Goal: Check status: Check status

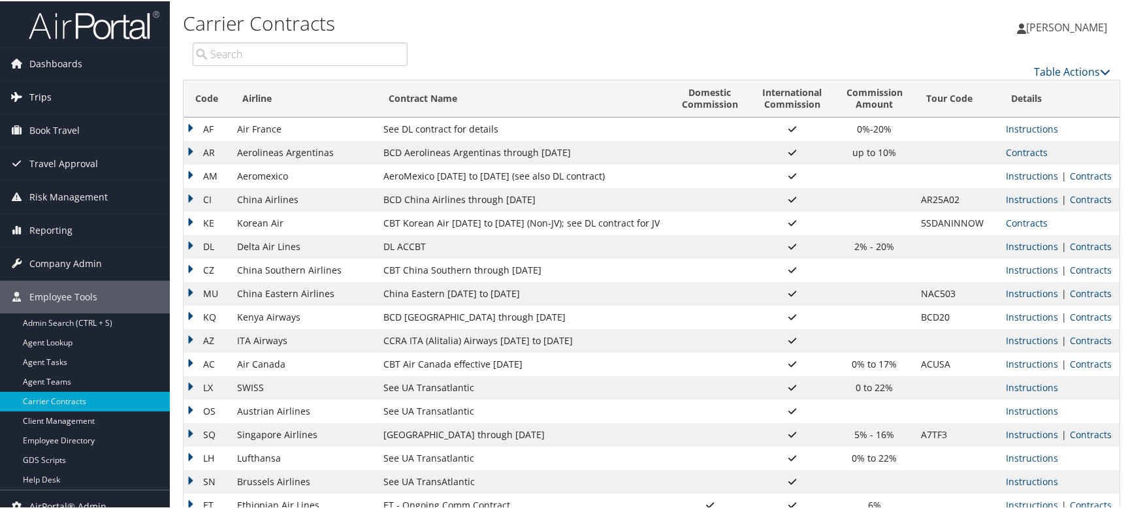
click at [71, 81] on link "Trips" at bounding box center [85, 96] width 170 height 33
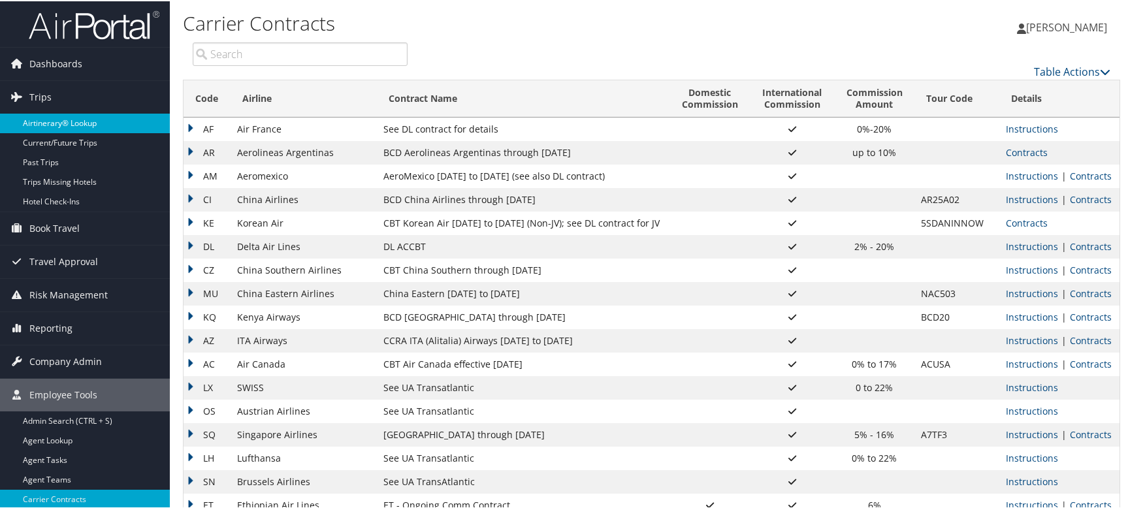
click at [61, 118] on link "Airtinerary® Lookup" at bounding box center [85, 122] width 170 height 20
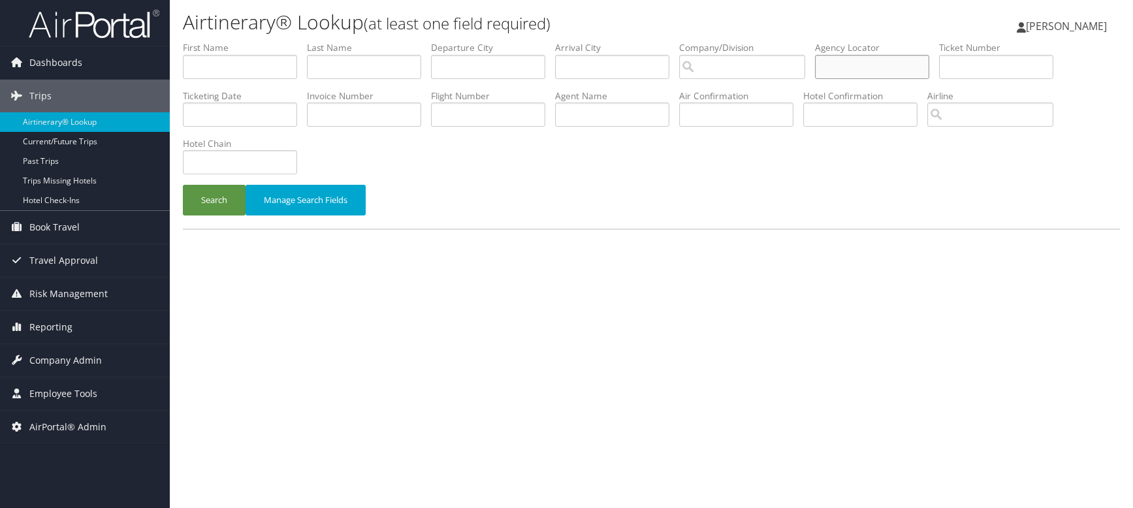
click at [925, 67] on input "text" at bounding box center [872, 67] width 114 height 24
type input "ipehre"
click at [183, 185] on button "Search" at bounding box center [214, 200] width 63 height 31
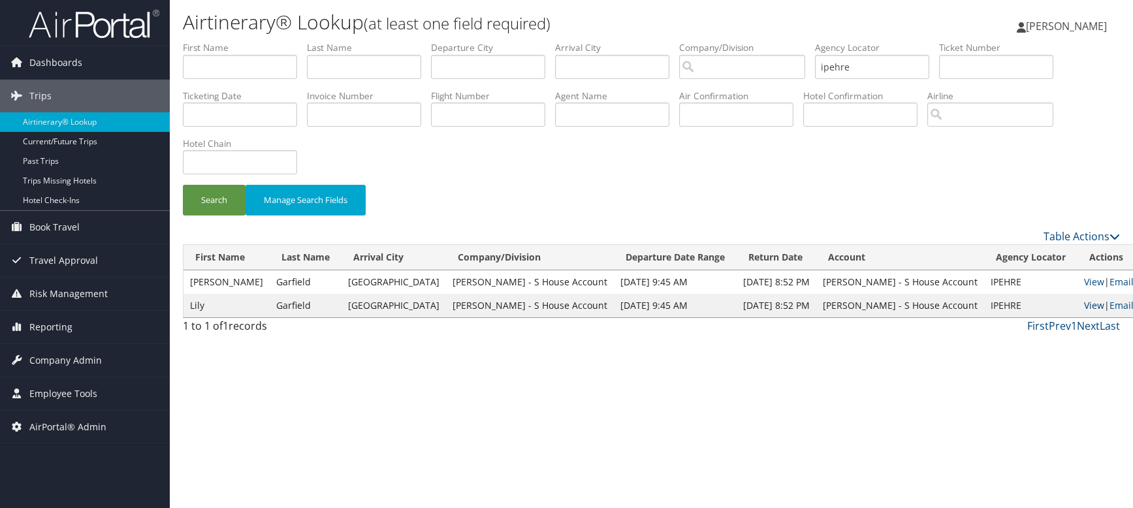
click at [1084, 304] on link "View" at bounding box center [1094, 305] width 20 height 12
